Goal: Information Seeking & Learning: Learn about a topic

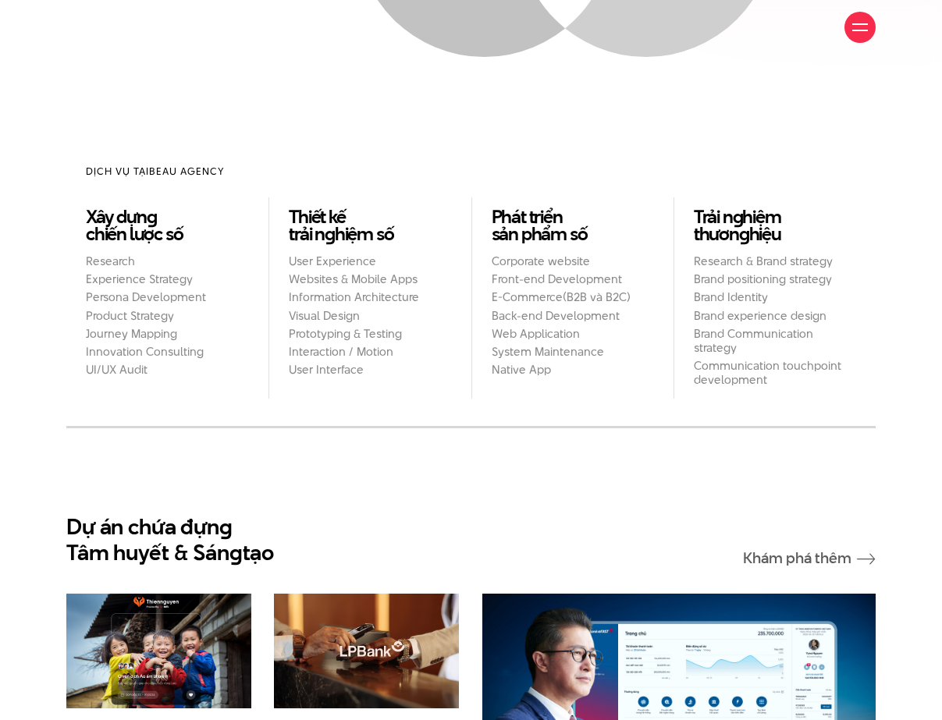
scroll to position [1225, 0]
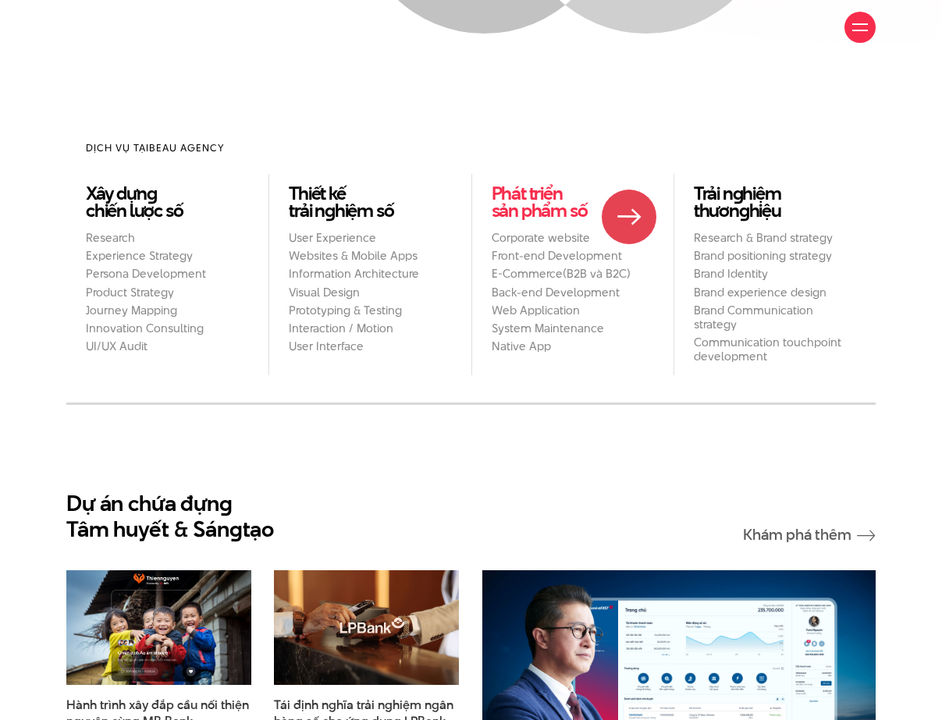
click at [629, 217] on link "Phát triển sản phẩm số" at bounding box center [572, 202] width 162 height 34
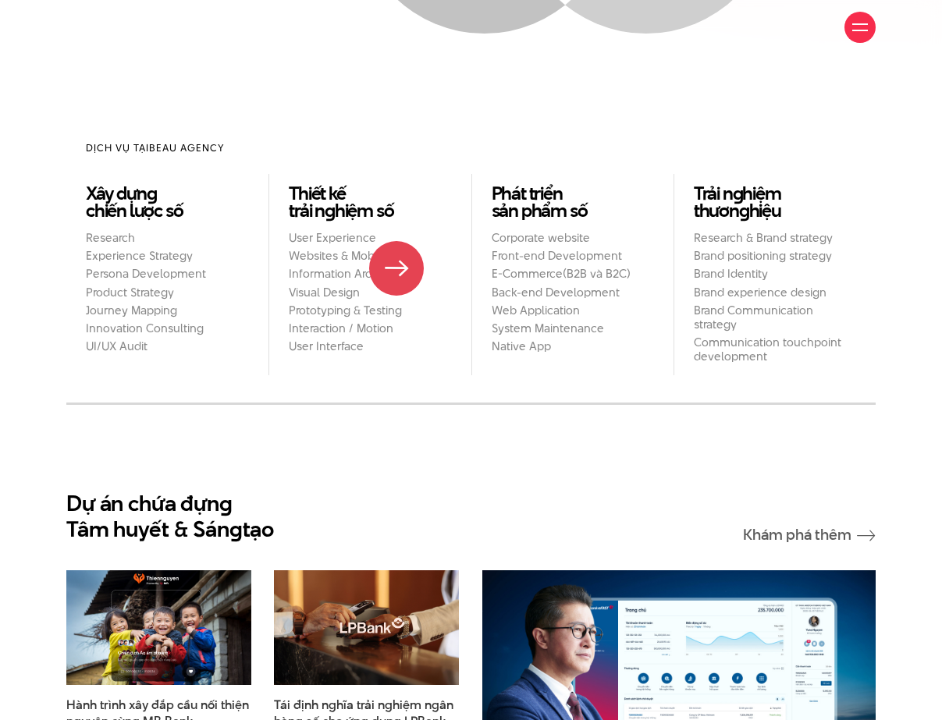
click at [396, 268] on h2 "Information Architecture" at bounding box center [370, 274] width 162 height 14
click at [852, 25] on div at bounding box center [860, 28] width 16 height 16
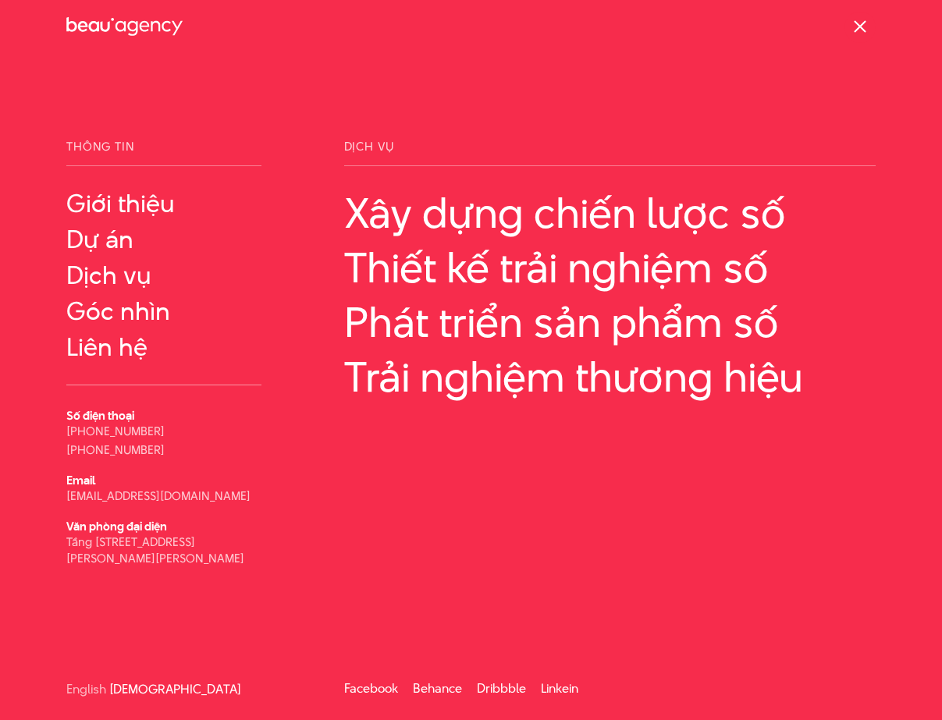
click at [852, 25] on div at bounding box center [860, 28] width 16 height 16
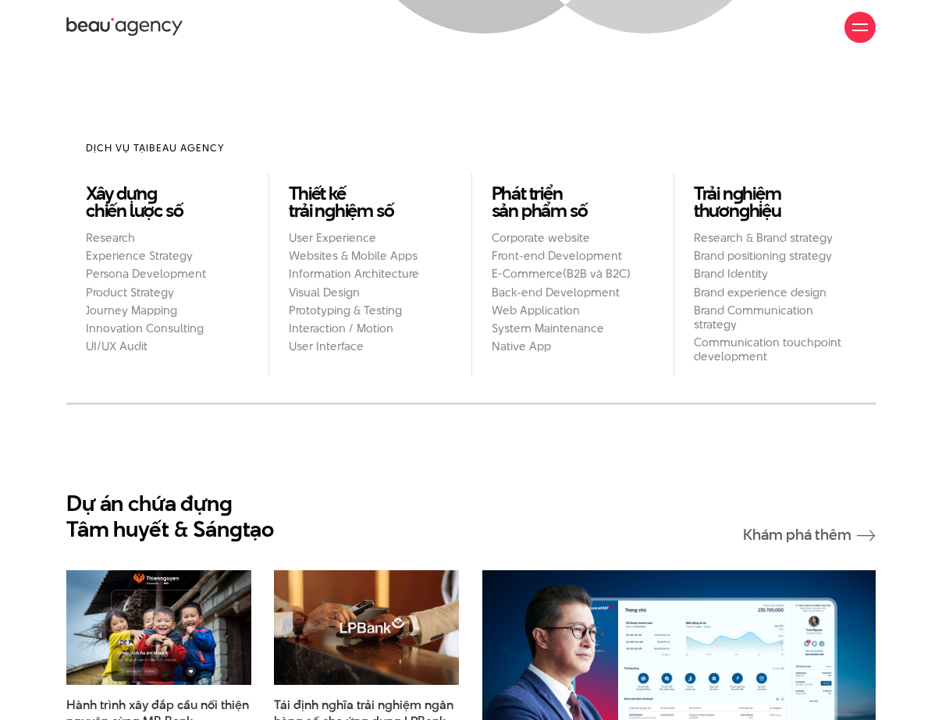
click at [852, 25] on div at bounding box center [860, 28] width 16 height 16
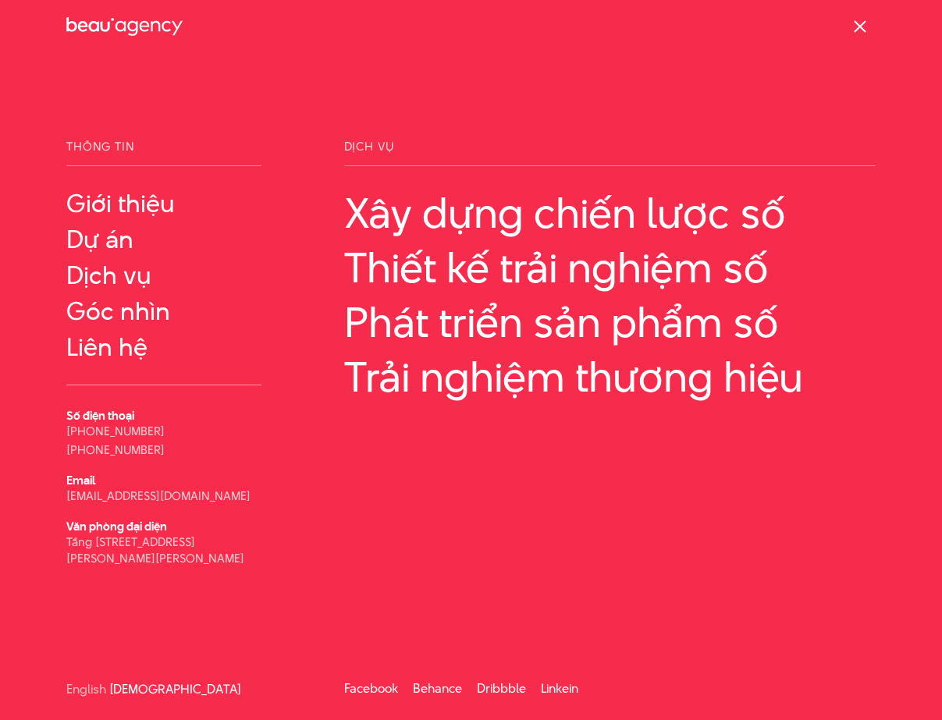
click at [852, 25] on div at bounding box center [860, 28] width 16 height 16
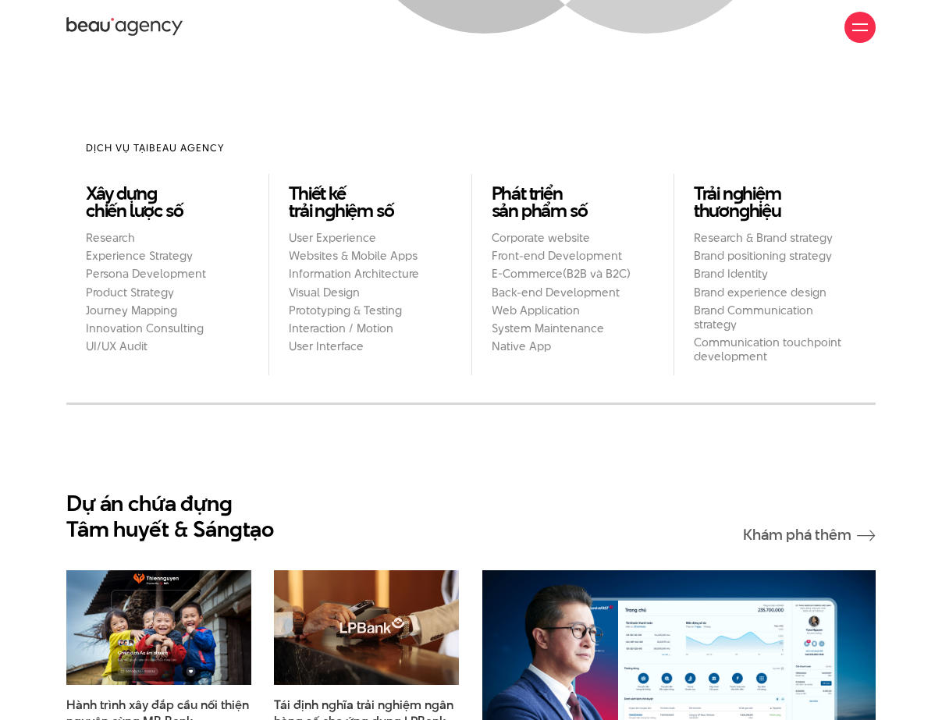
click at [852, 25] on div at bounding box center [860, 28] width 16 height 16
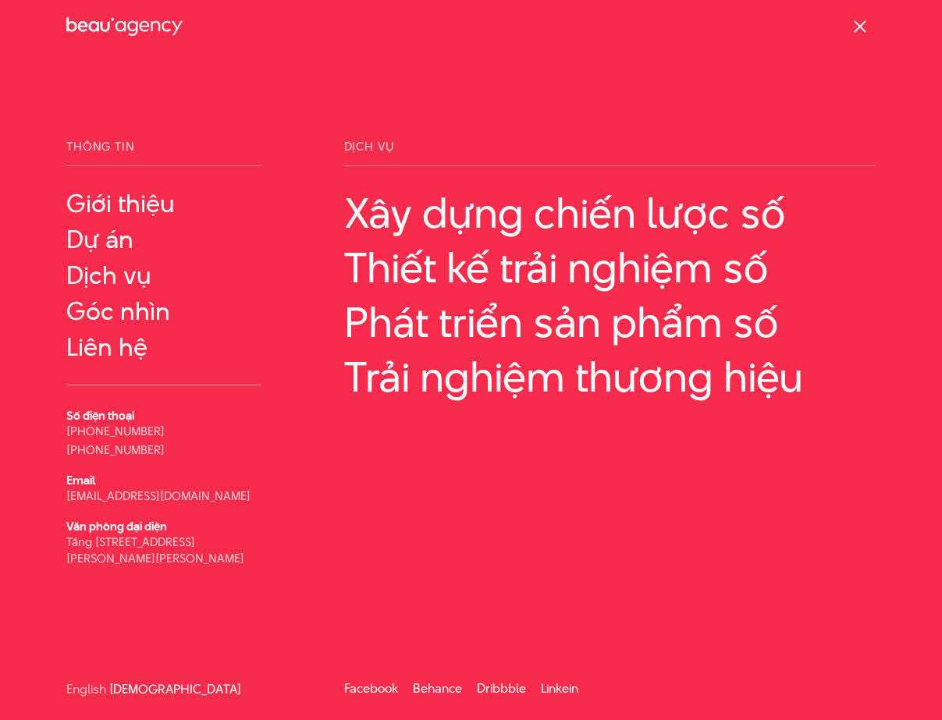
click at [852, 25] on div at bounding box center [860, 28] width 16 height 16
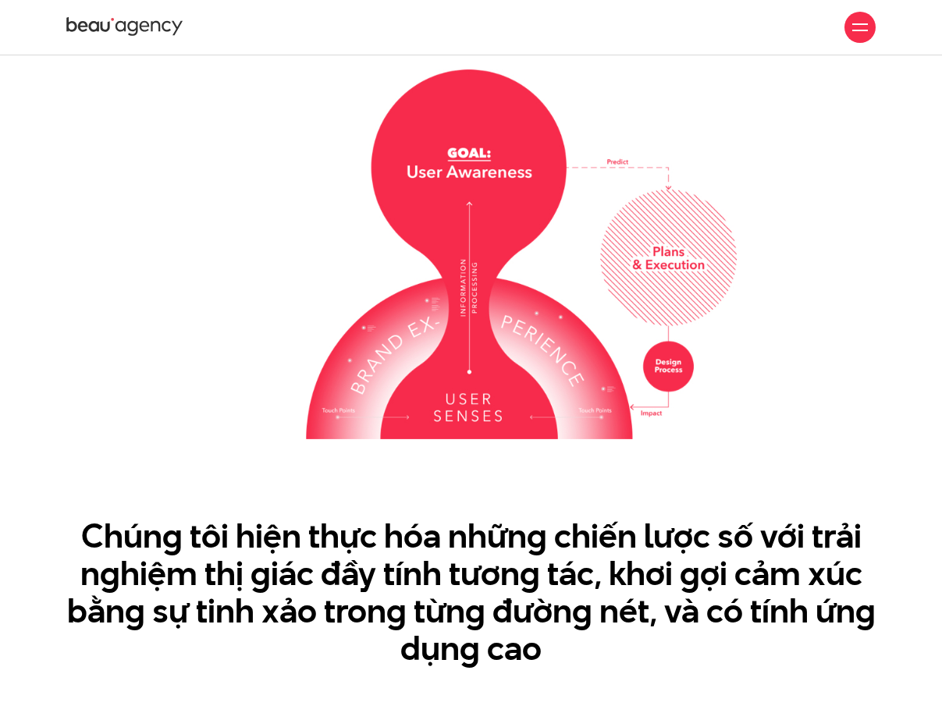
scroll to position [1718, 0]
